Goal: Information Seeking & Learning: Learn about a topic

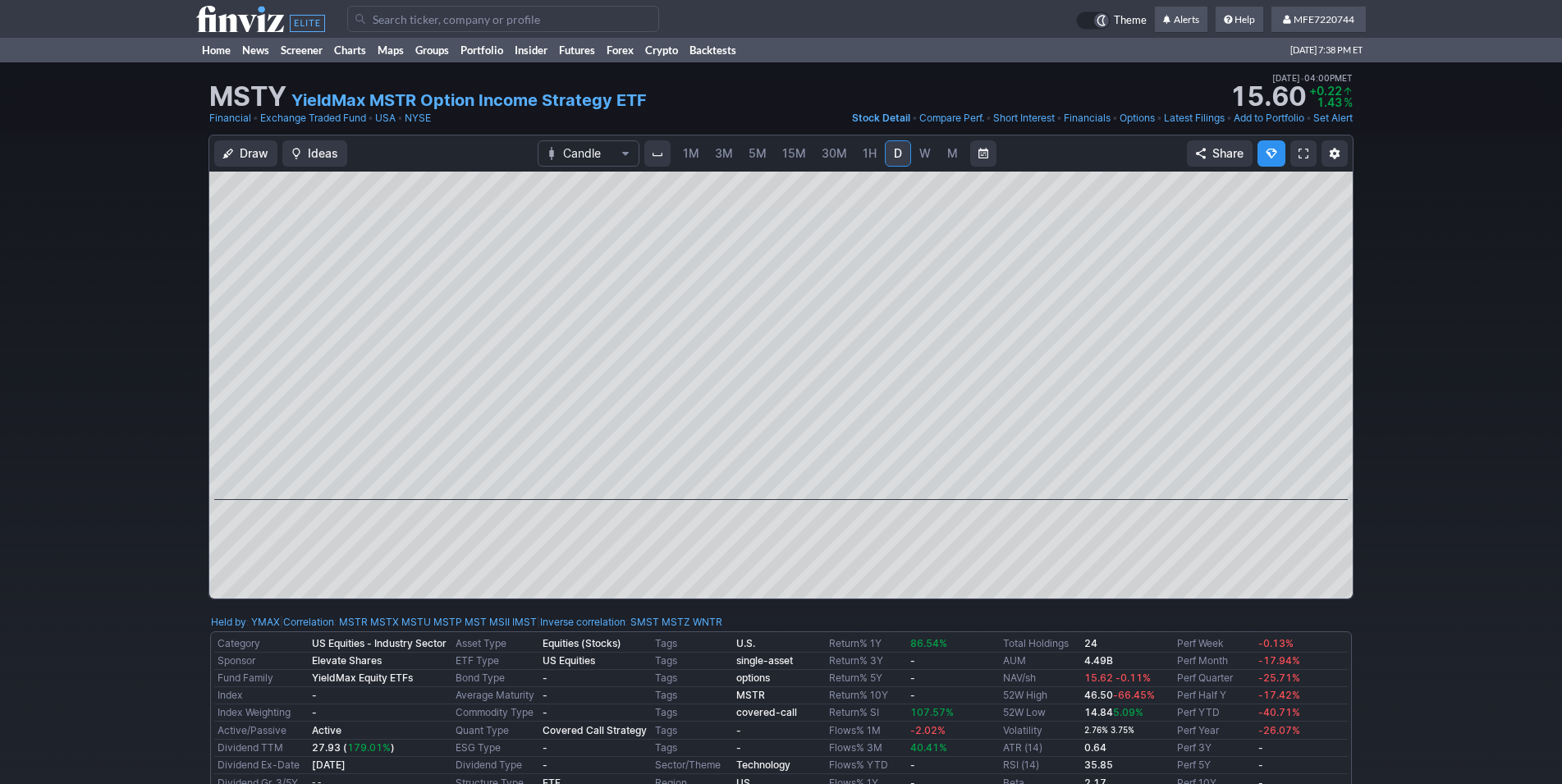
click at [392, 24] on input "Search" at bounding box center [503, 19] width 312 height 27
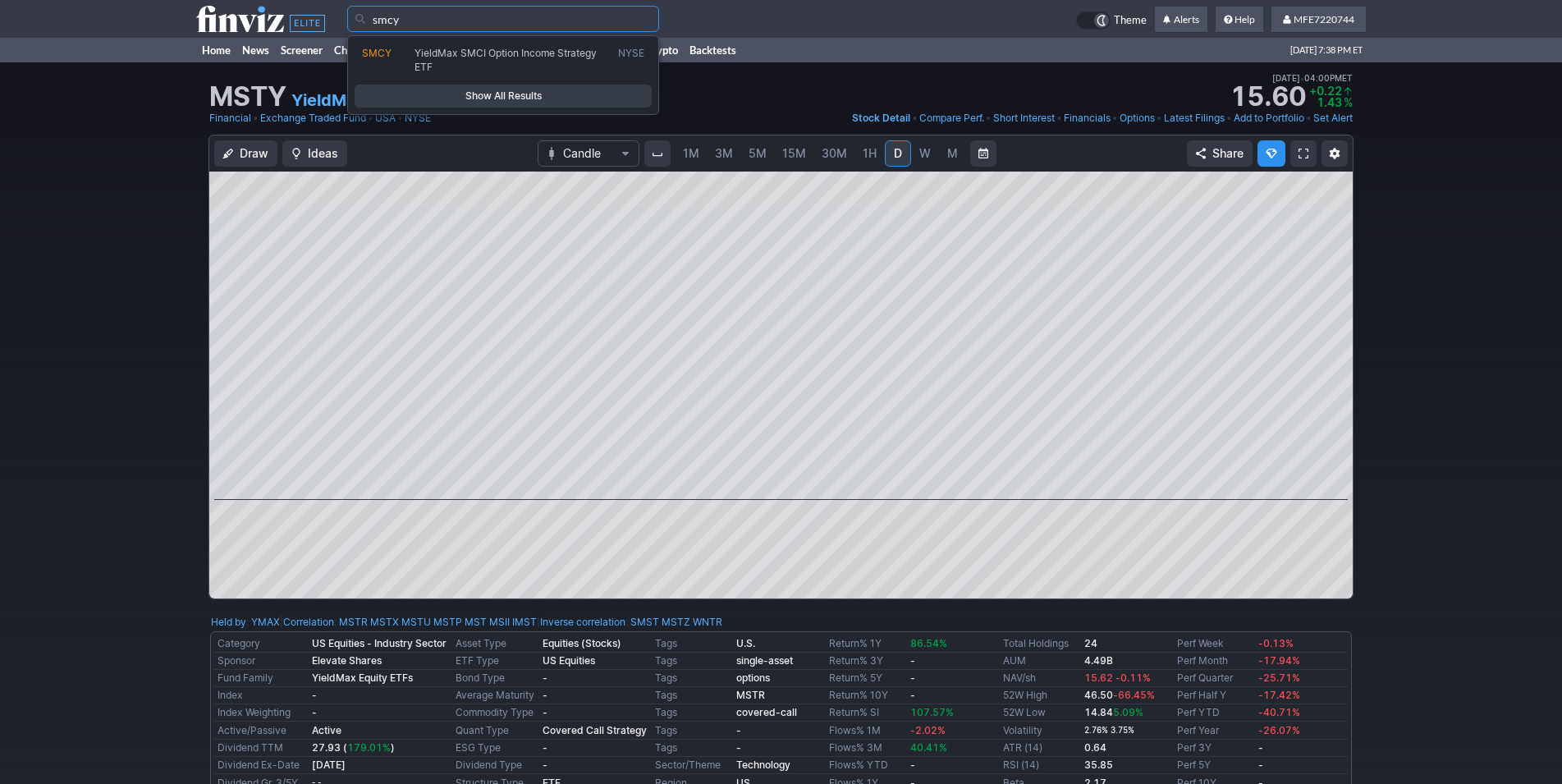
type input "smcy"
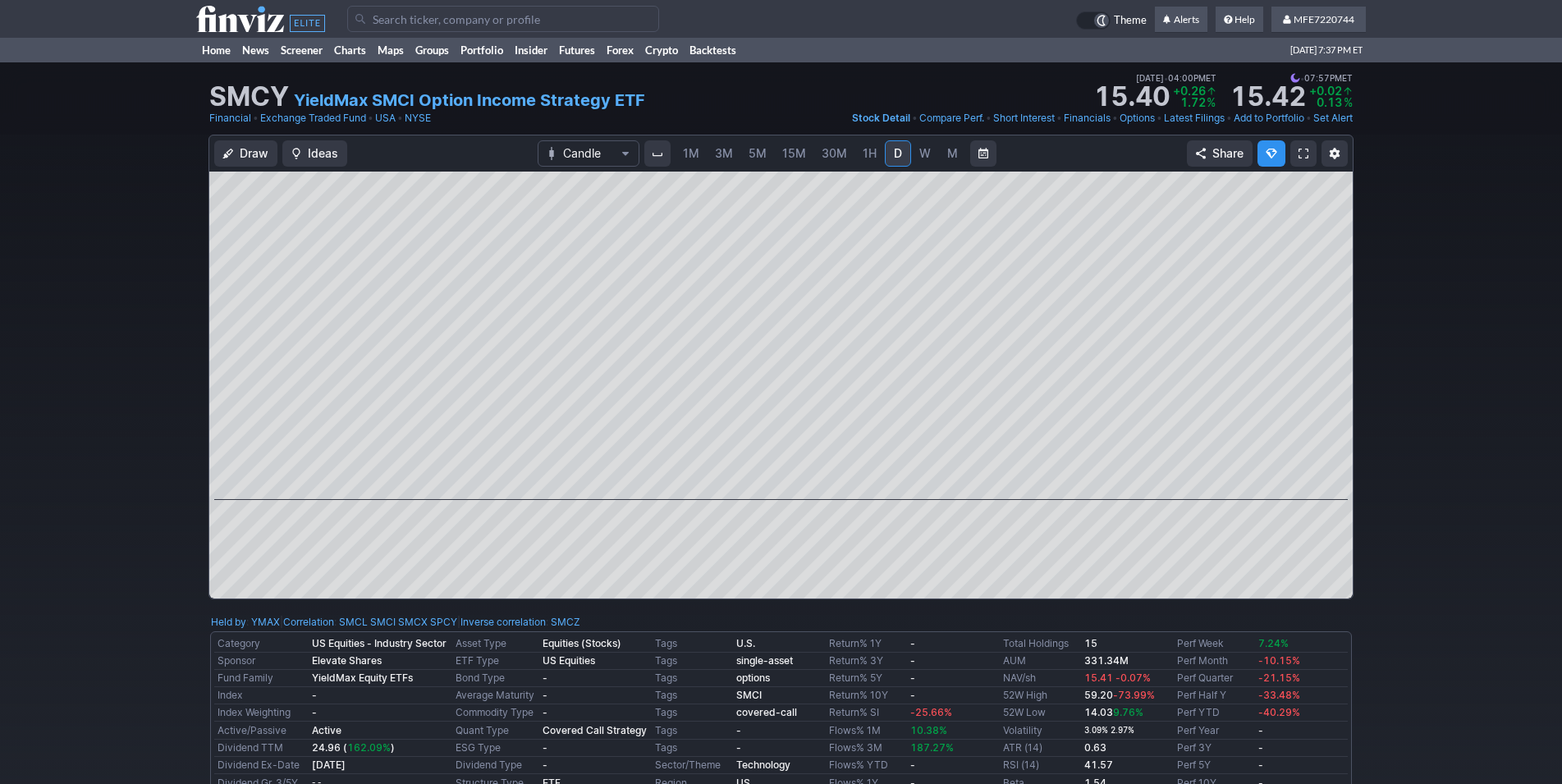
click at [378, 16] on input "Search" at bounding box center [503, 19] width 312 height 27
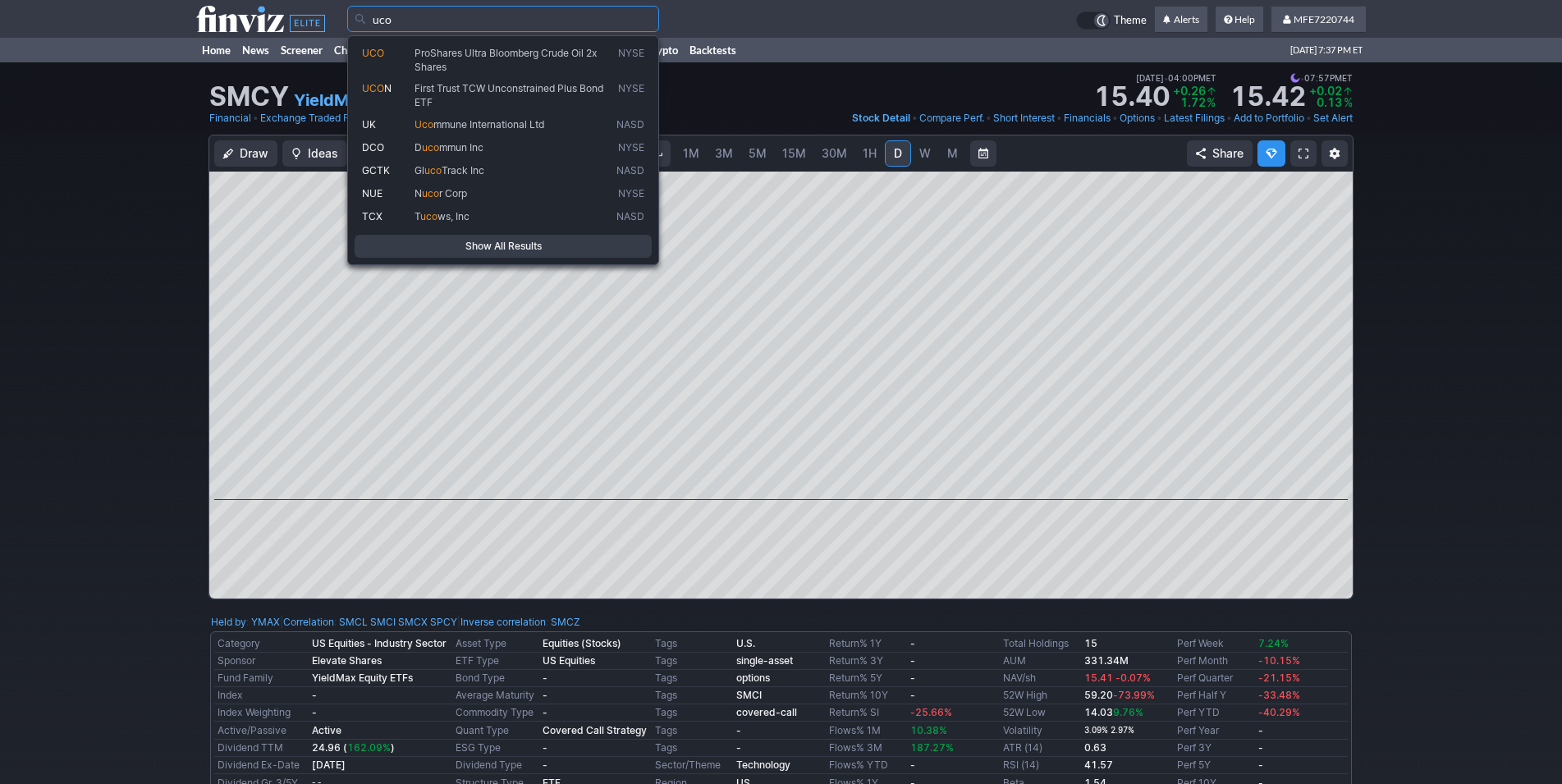
type input "uco"
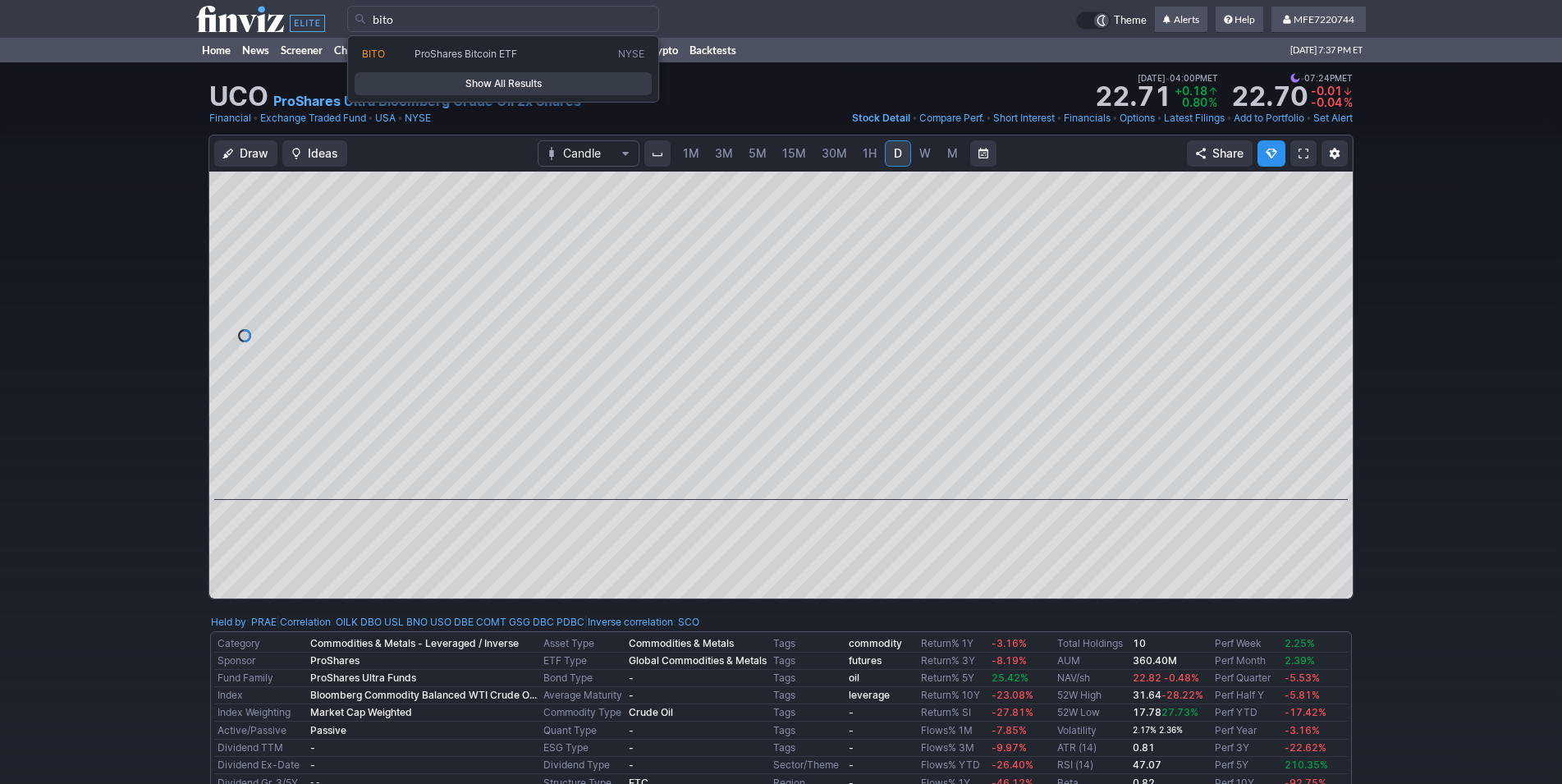
type input "bito"
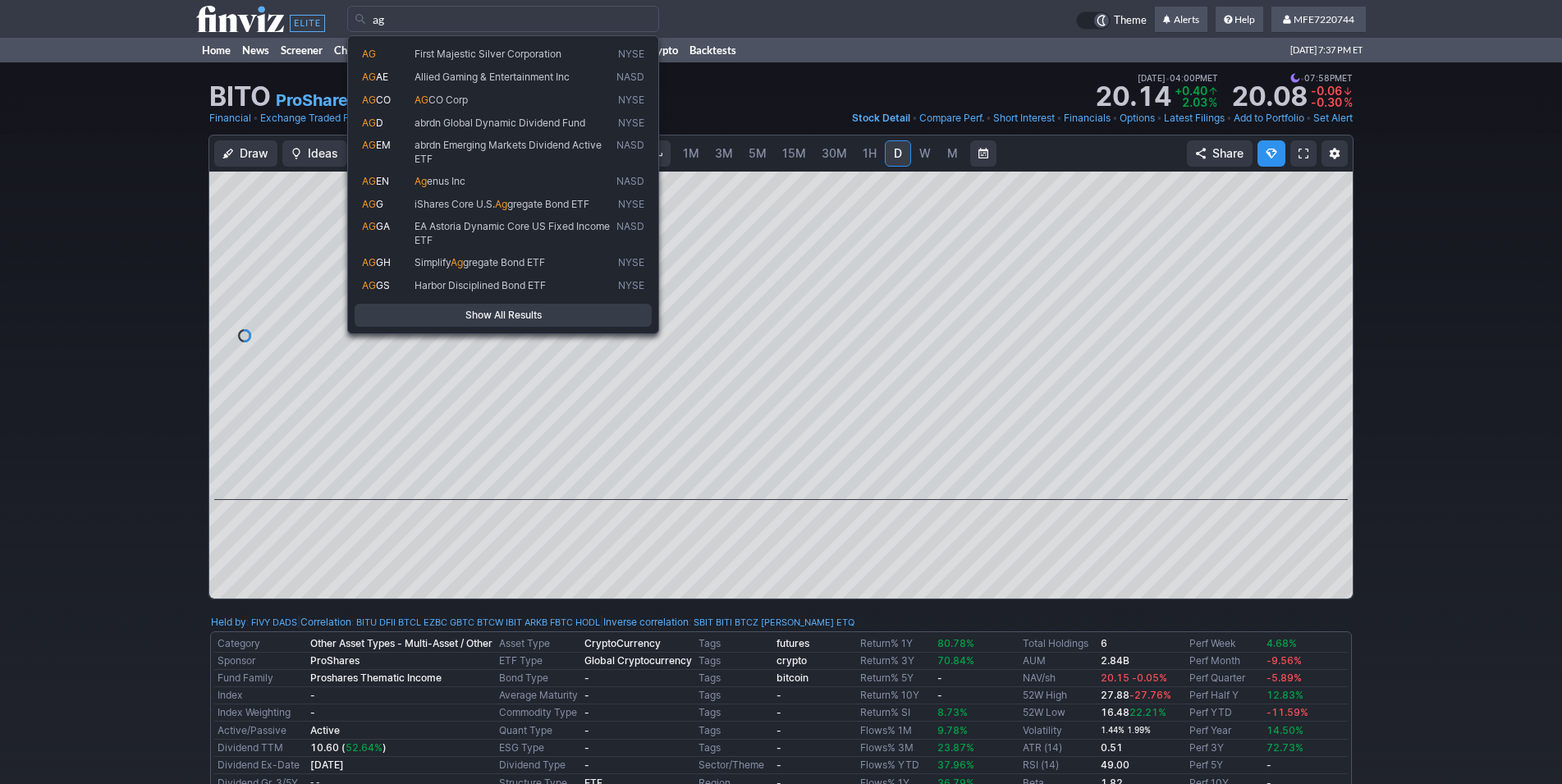
type input "ag"
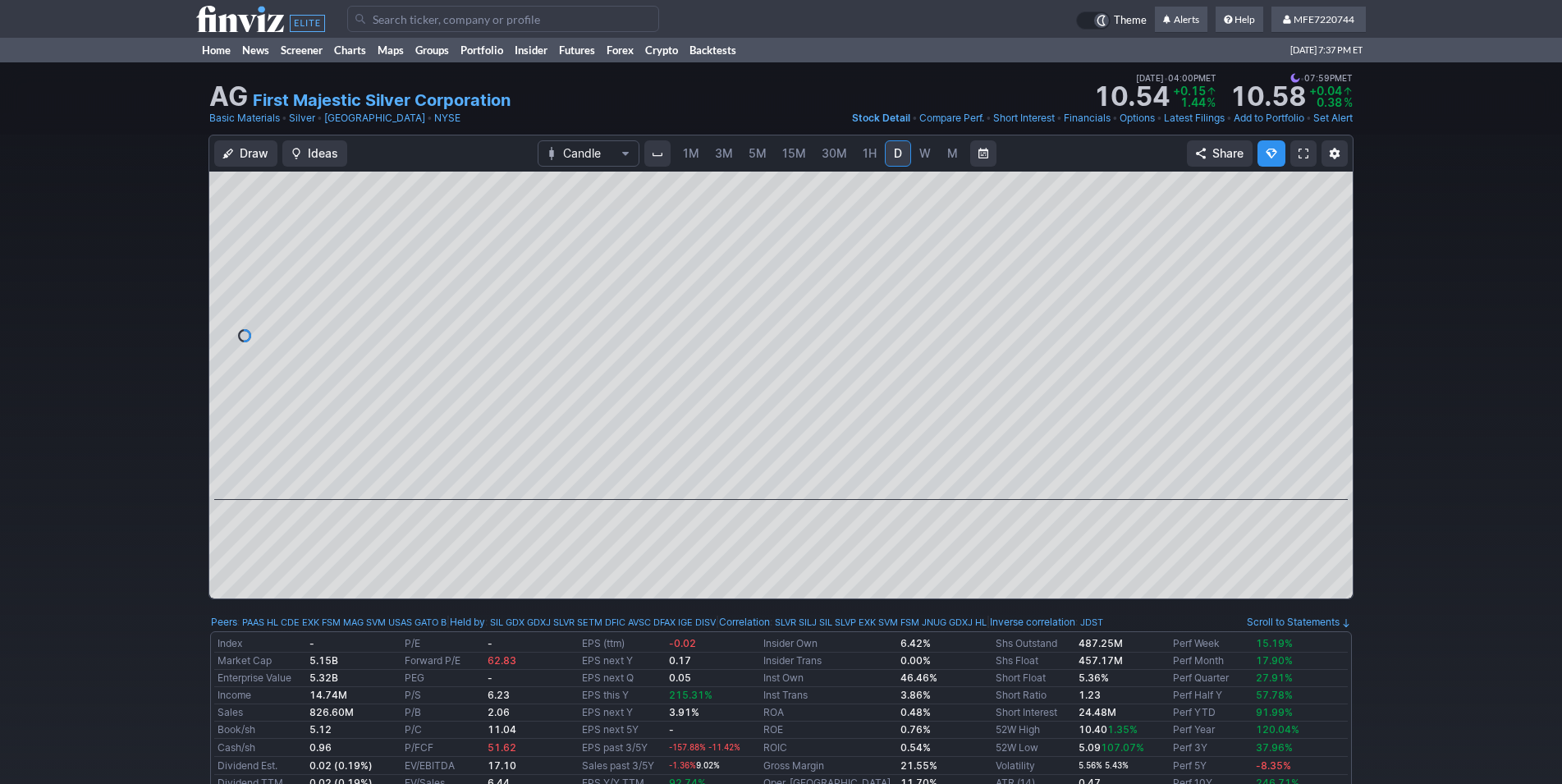
click at [920, 149] on span "W" at bounding box center [924, 153] width 12 height 14
click at [950, 156] on span "M" at bounding box center [952, 153] width 11 height 14
click at [455, 27] on input "Search" at bounding box center [503, 19] width 312 height 27
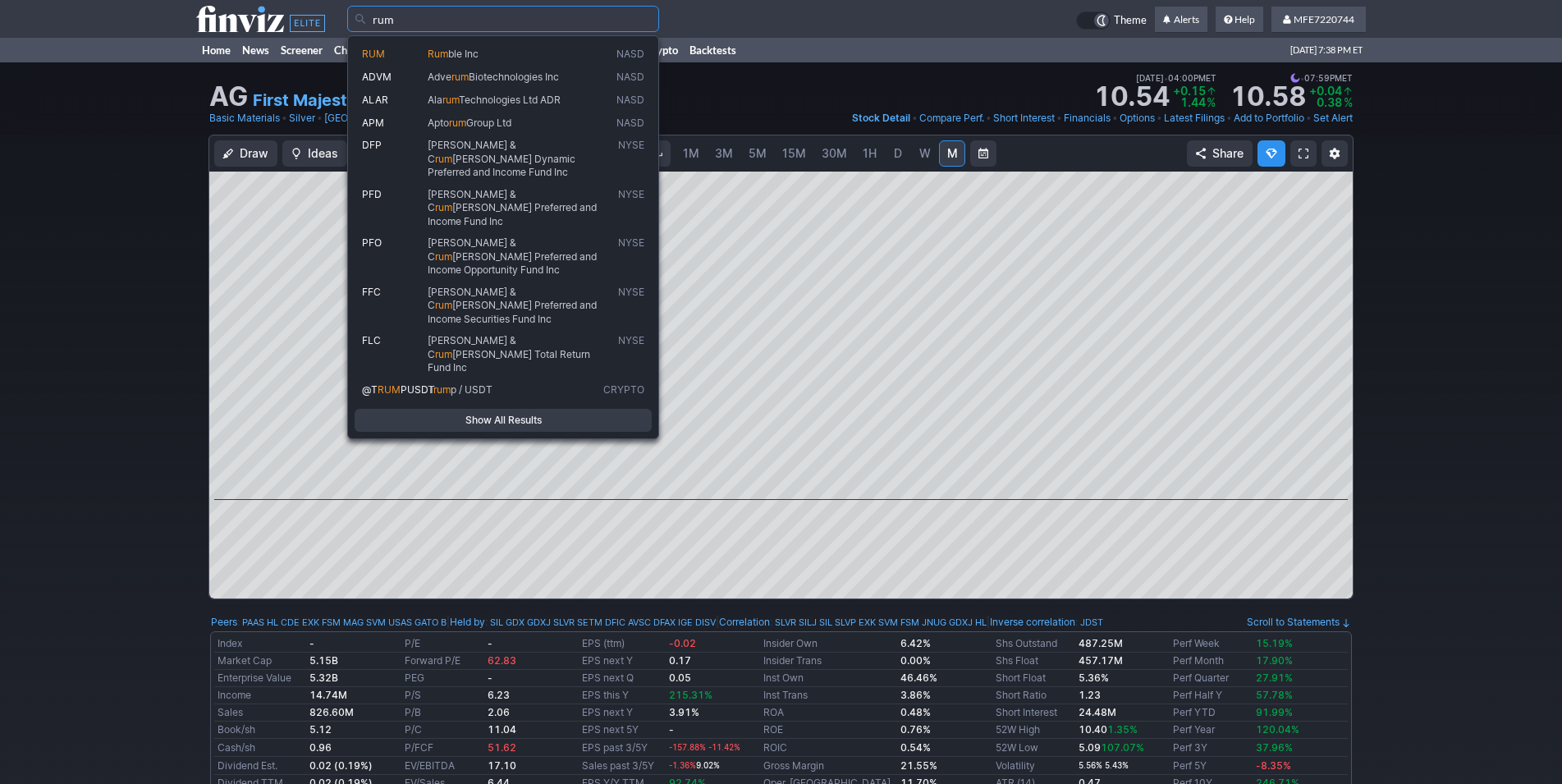
type input "rum"
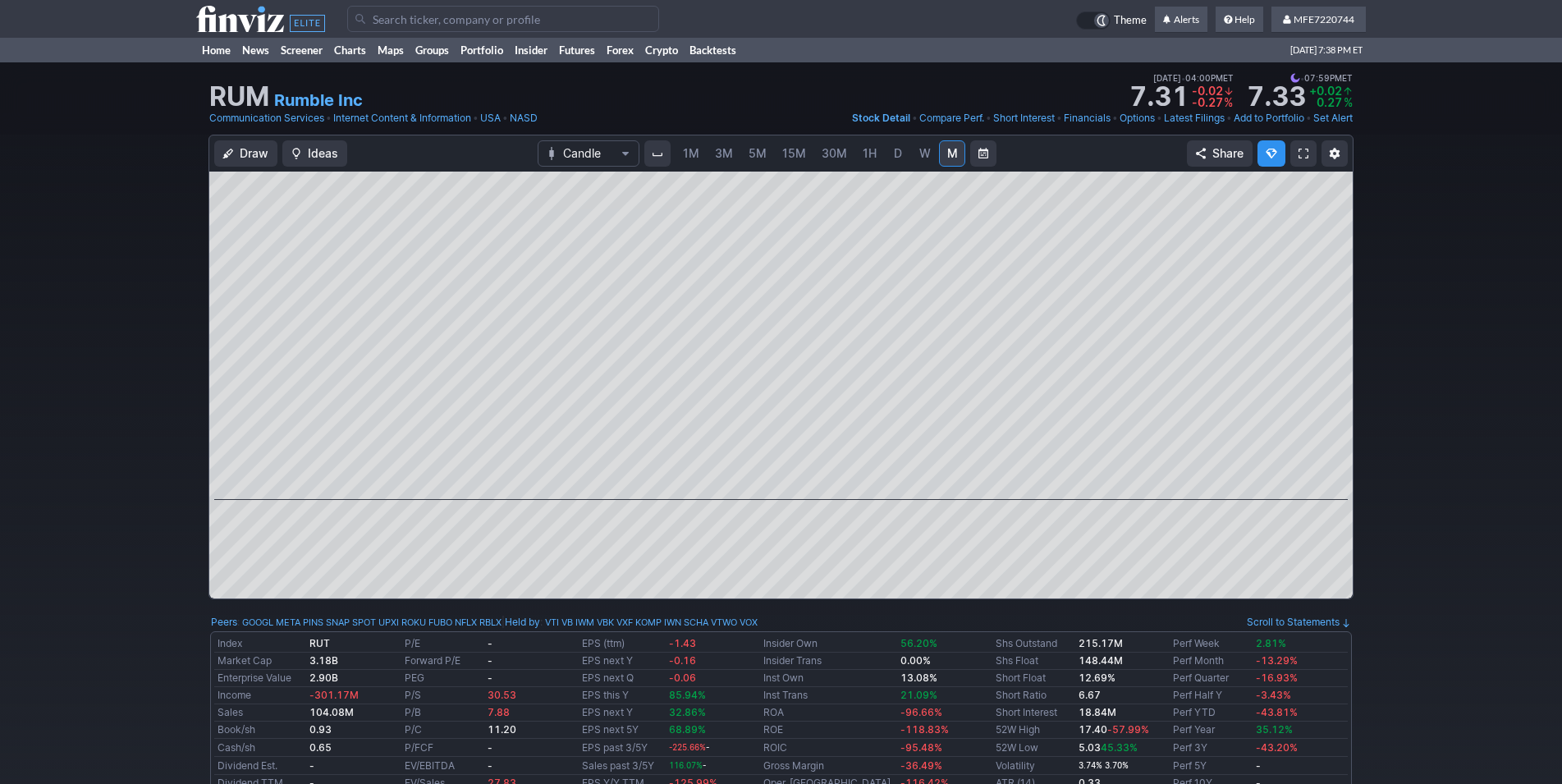
click at [898, 158] on span "D" at bounding box center [898, 153] width 8 height 14
click at [925, 155] on span "W" at bounding box center [924, 153] width 12 height 14
